Goal: Information Seeking & Learning: Learn about a topic

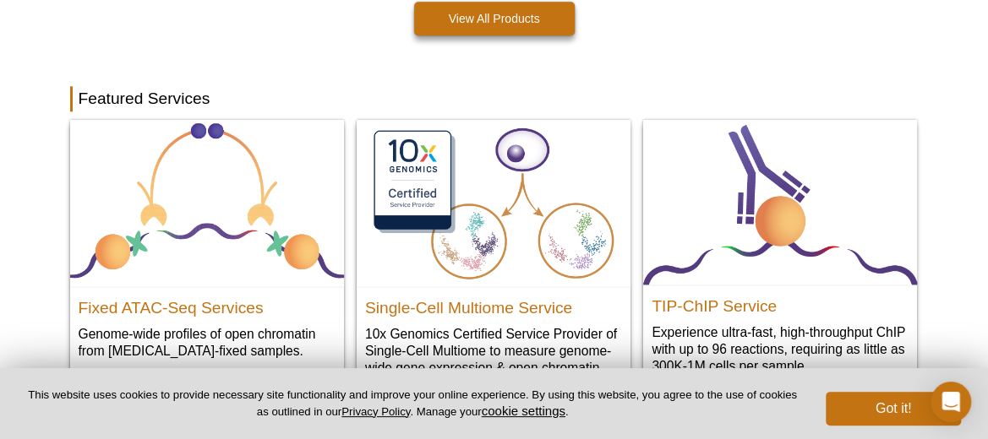
scroll to position [839, 0]
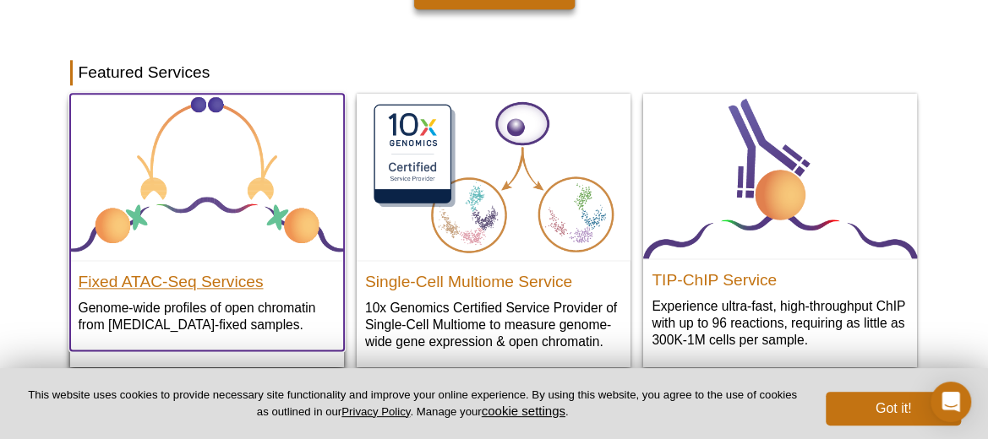
click at [207, 279] on h2 "Fixed ATAC-Seq Services" at bounding box center [207, 277] width 257 height 25
click at [203, 278] on h2 "Fixed ATAC-Seq Services" at bounding box center [207, 277] width 257 height 25
click at [168, 270] on h2 "Fixed ATAC-Seq Services" at bounding box center [207, 277] width 257 height 25
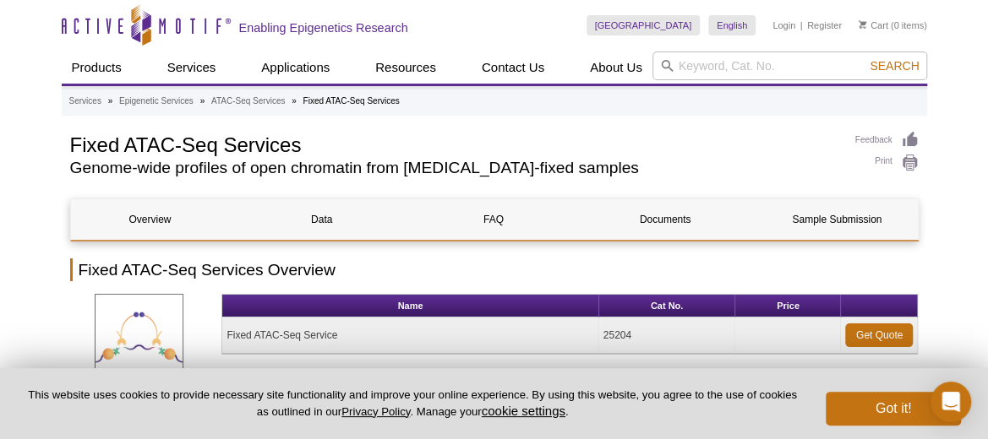
click at [187, 168] on h2 "Genome-wide profiles of open chromatin from [MEDICAL_DATA]-fixed samples" at bounding box center [454, 168] width 768 height 15
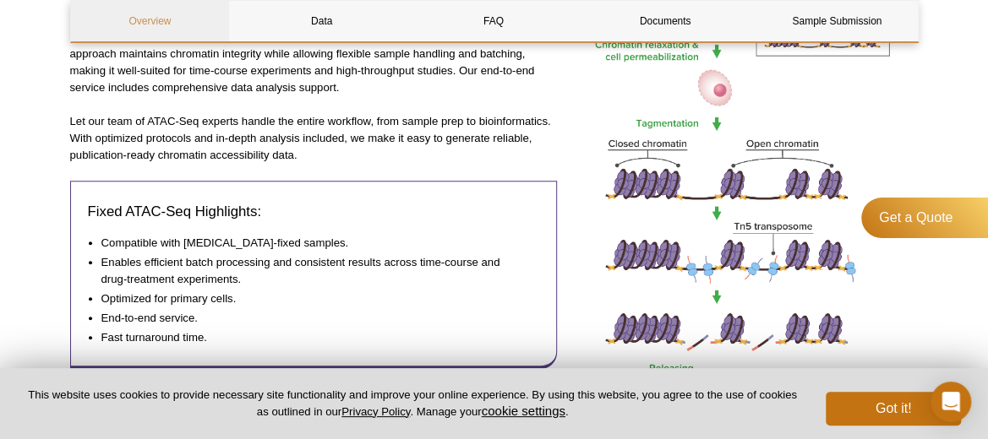
scroll to position [507, 0]
